Goal: Download file/media

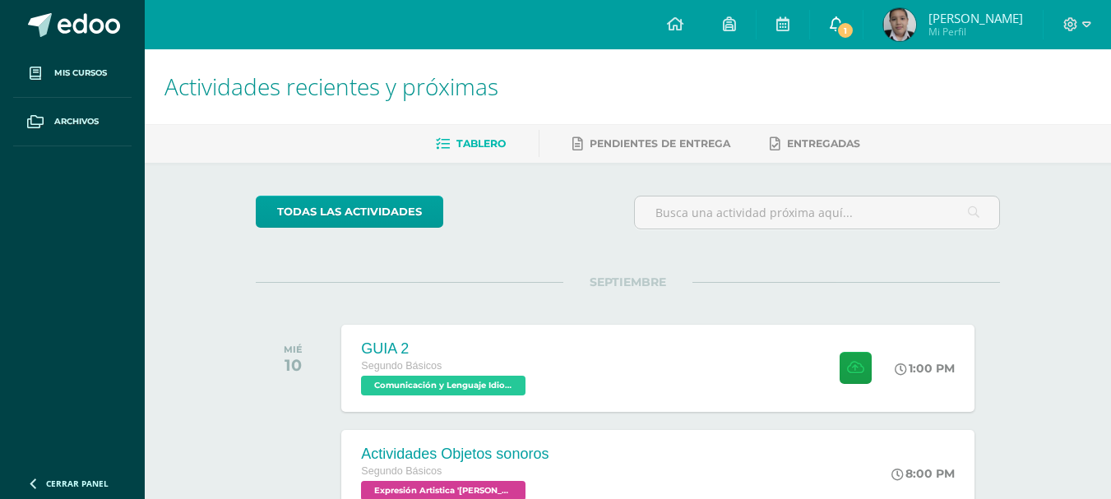
click at [850, 25] on span "1" at bounding box center [845, 30] width 18 height 18
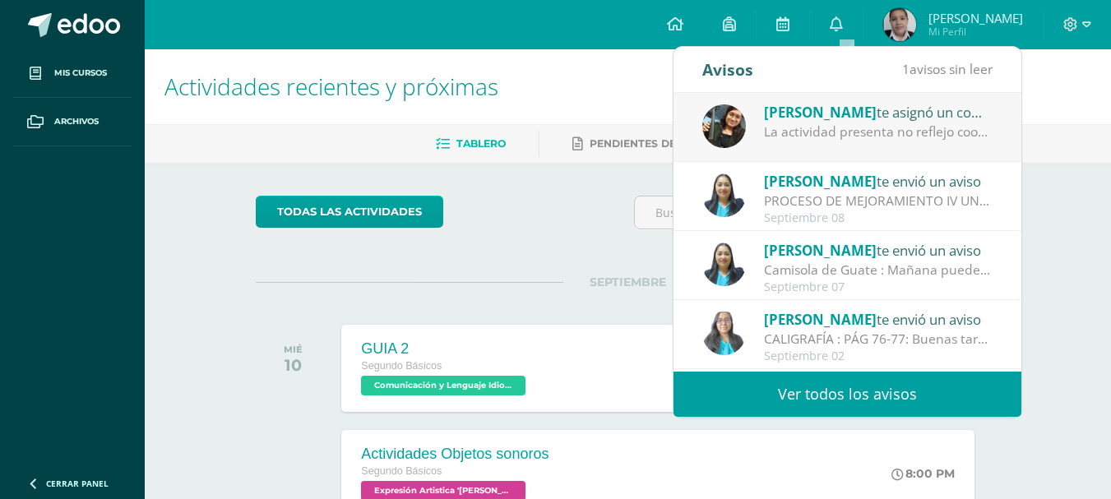
click at [819, 141] on div "La actividad presenta no reflejo coordinación ni los 3 ritmos solicitados" at bounding box center [878, 131] width 229 height 19
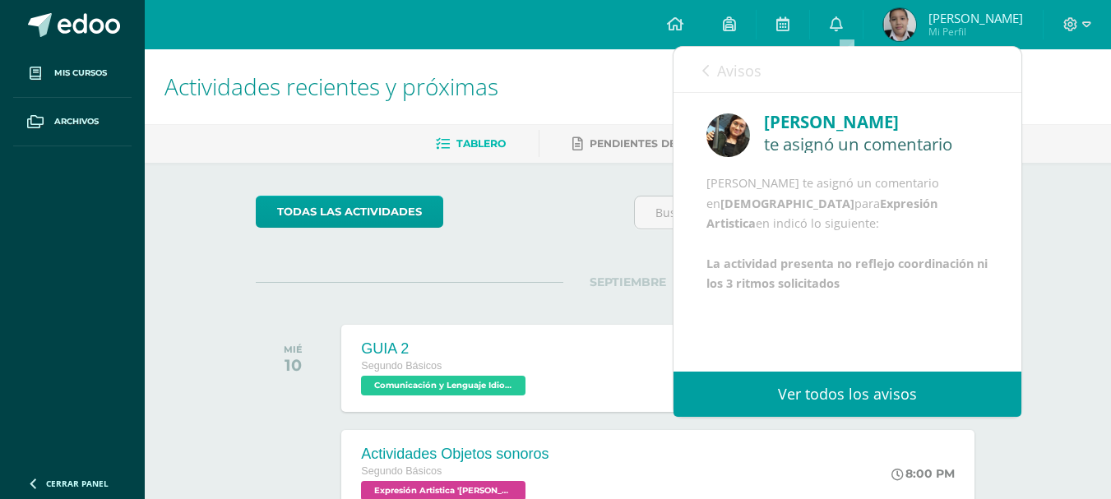
scroll to position [20, 0]
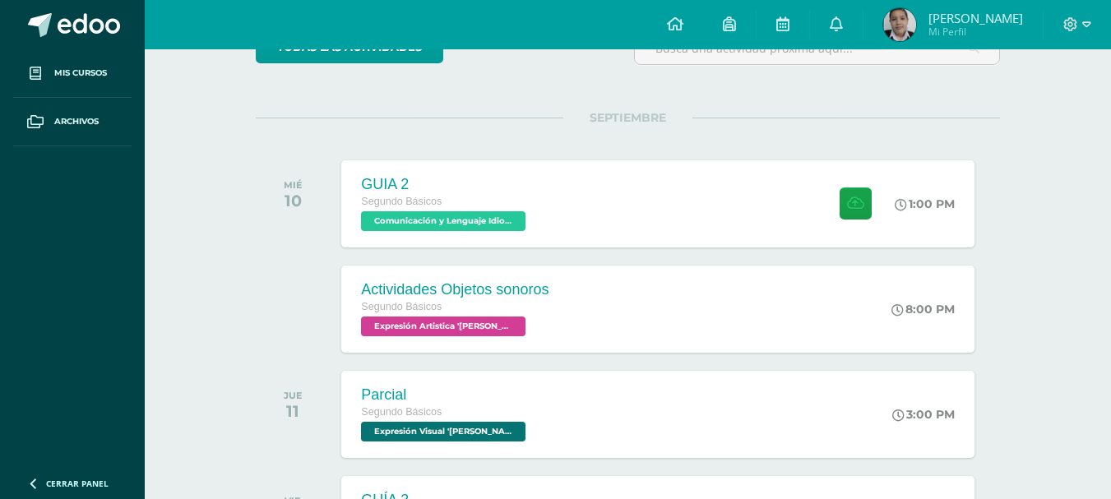
scroll to position [247, 0]
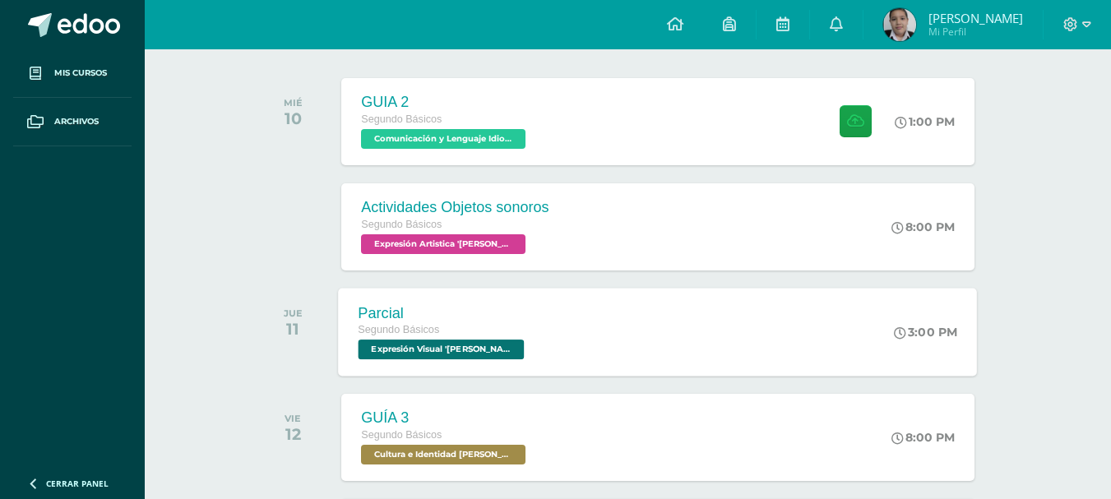
click at [450, 336] on div "Segundo Básicos" at bounding box center [443, 330] width 170 height 18
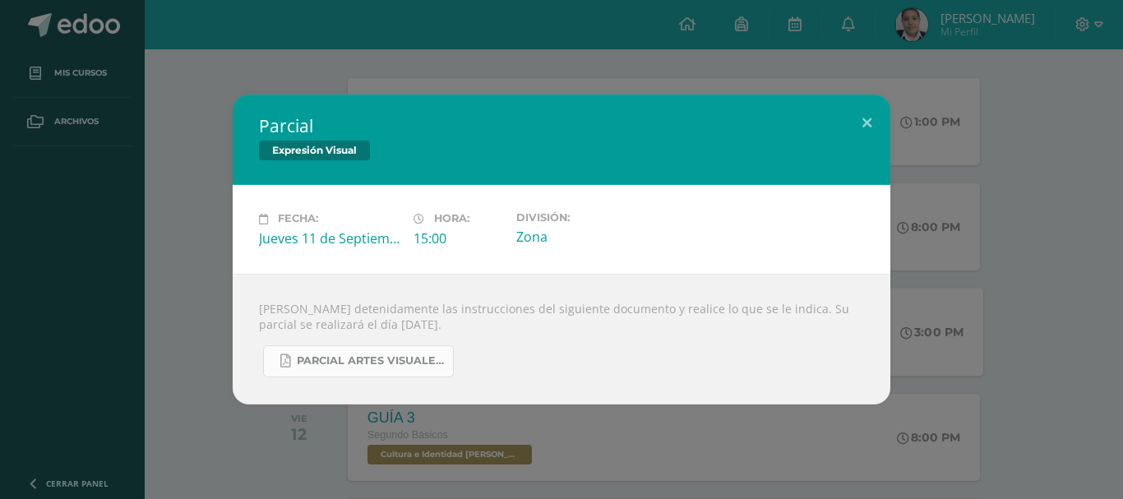
click at [335, 357] on span "PARCIAL ARTES VISUALES. IV BIM.docx.pdf" at bounding box center [371, 360] width 148 height 13
click at [134, 41] on div "Parcial Expresión Visual Fecha: [DATE] Hora: 15:00 División: Zona" at bounding box center [561, 249] width 1123 height 499
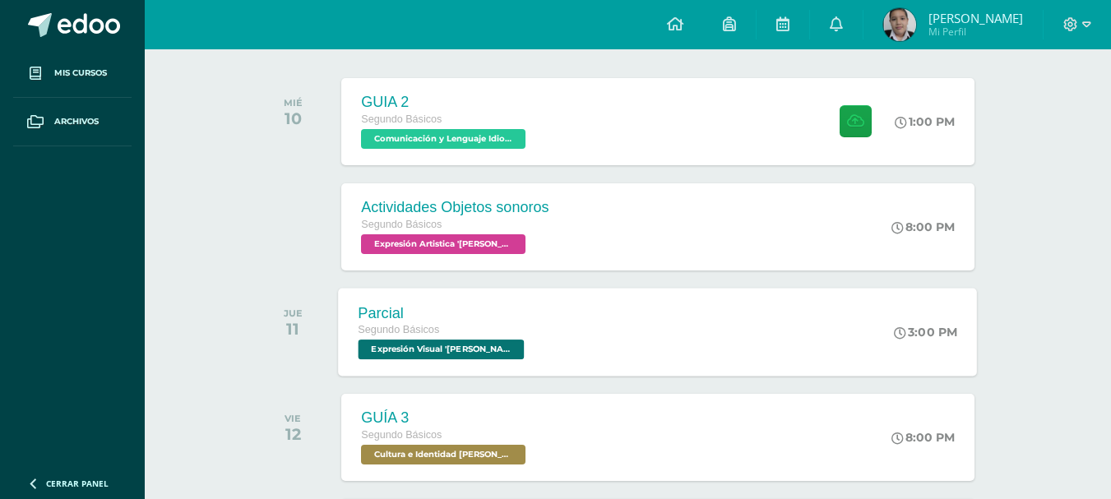
scroll to position [0, 0]
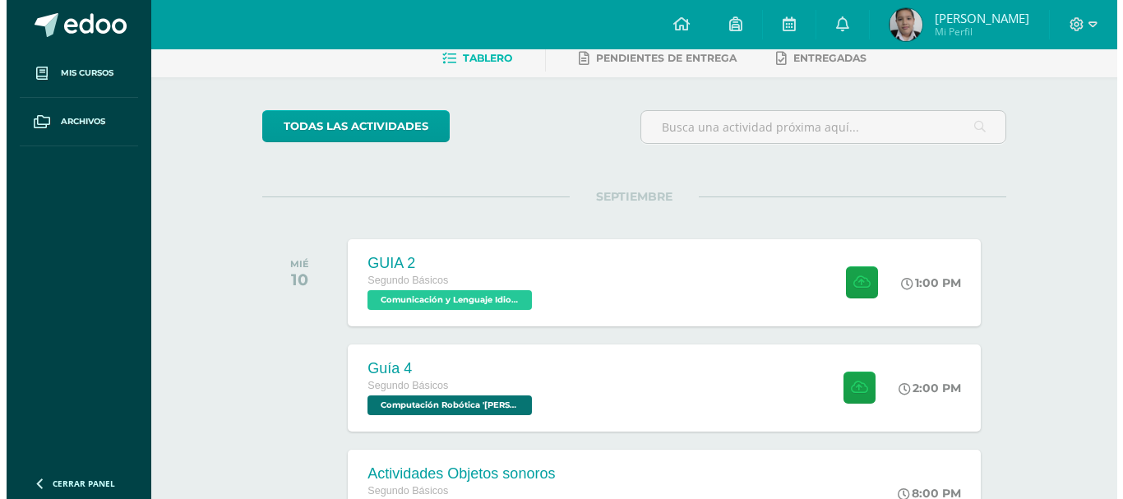
scroll to position [329, 0]
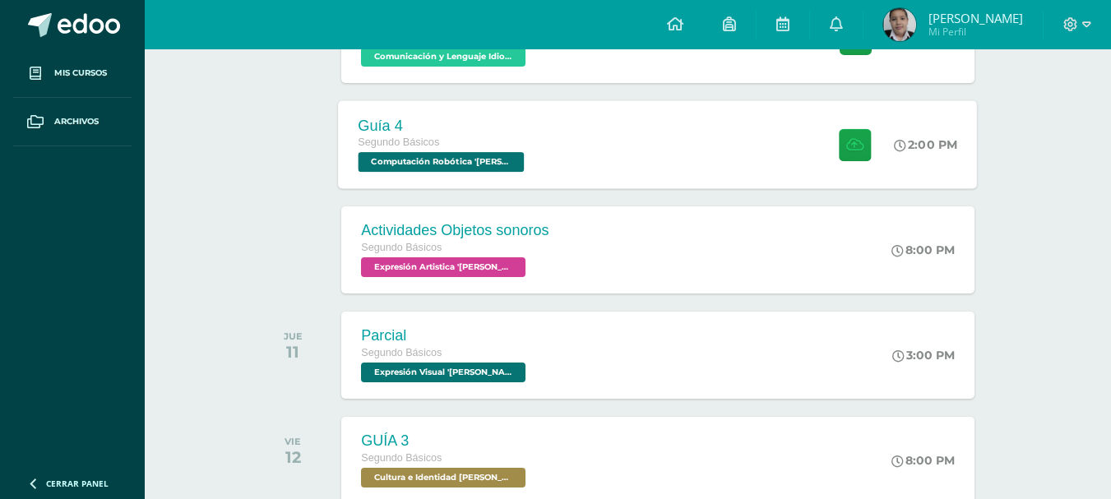
click at [448, 143] on div "Segundo Básicos" at bounding box center [443, 143] width 170 height 18
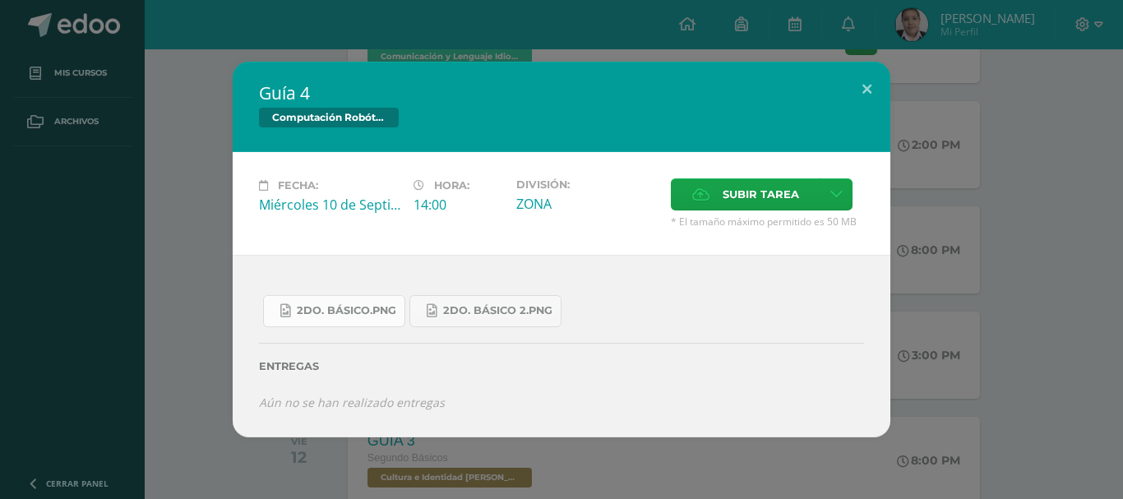
click at [364, 302] on link "2do. Básico.png" at bounding box center [334, 311] width 142 height 32
click at [459, 304] on span "2do. Básico 2.png" at bounding box center [497, 310] width 109 height 13
